Goal: Find contact information: Find contact information

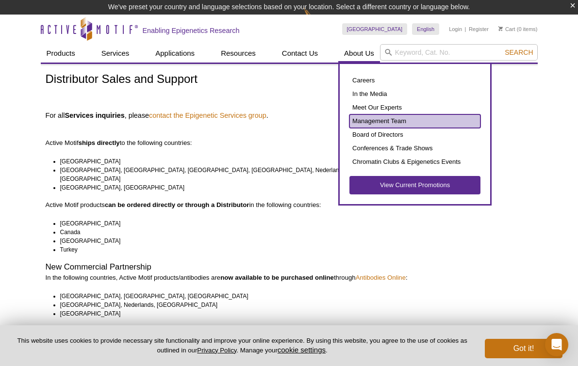
click at [371, 118] on link "Management Team" at bounding box center [414, 122] width 131 height 14
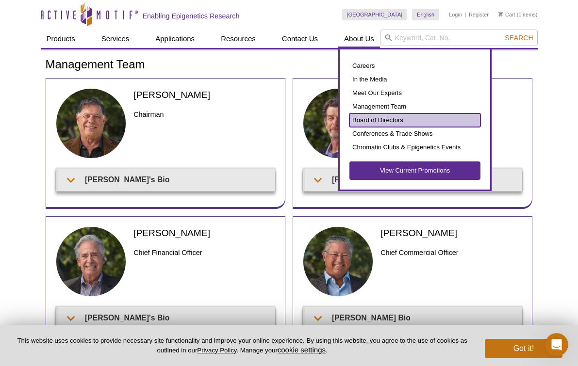
click at [369, 118] on link "Board of Directors" at bounding box center [414, 121] width 131 height 14
